Goal: Information Seeking & Learning: Find specific fact

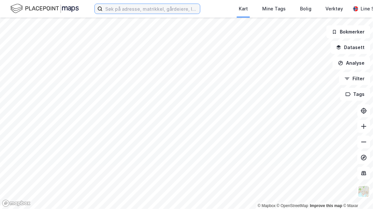
click at [150, 8] on input at bounding box center [151, 9] width 97 height 10
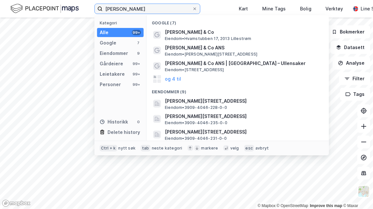
click at [132, 8] on input "[PERSON_NAME]" at bounding box center [148, 9] width 90 height 10
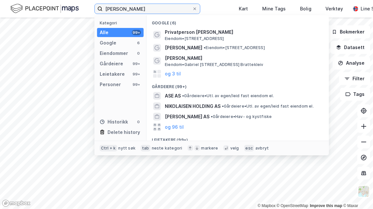
click at [150, 8] on input "[PERSON_NAME]" at bounding box center [148, 9] width 90 height 10
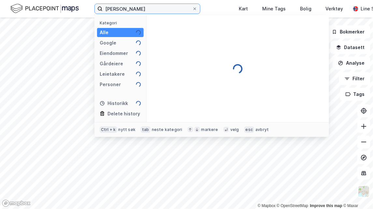
type input "[PERSON_NAME]"
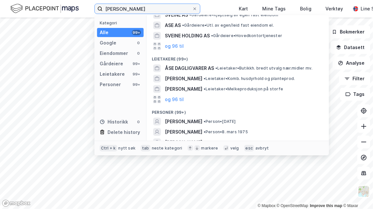
scroll to position [18, 0]
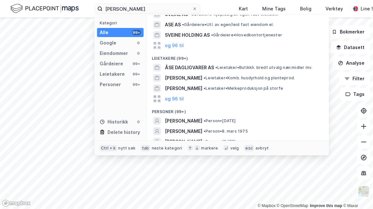
click at [190, 120] on span "[PERSON_NAME]" at bounding box center [183, 121] width 37 height 8
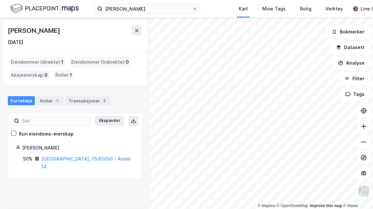
click at [68, 160] on link "[GEOGRAPHIC_DATA], 75/61/0/0 - Andel 14" at bounding box center [85, 162] width 89 height 13
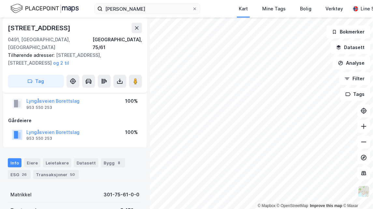
scroll to position [36, 0]
click at [55, 170] on div "Transaksjoner 50" at bounding box center [56, 174] width 46 height 9
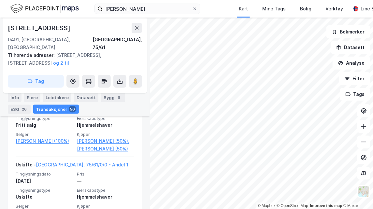
scroll to position [632, 0]
